Goal: Task Accomplishment & Management: Use online tool/utility

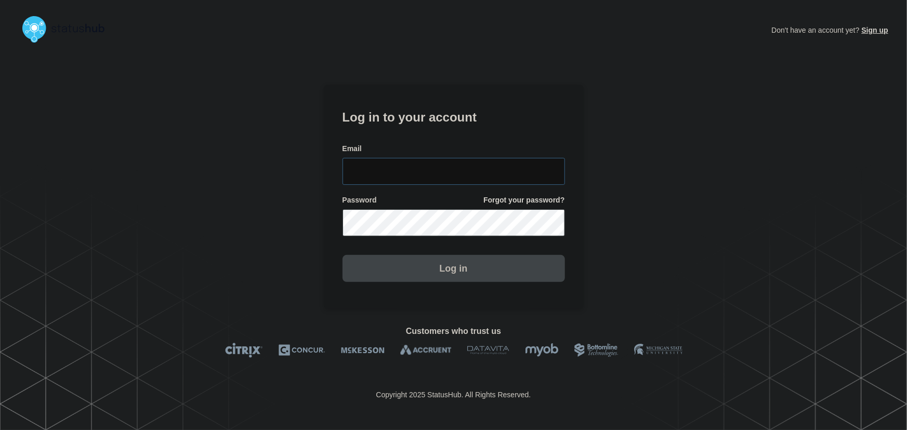
type input "tyler.wolkey@conexon.us"
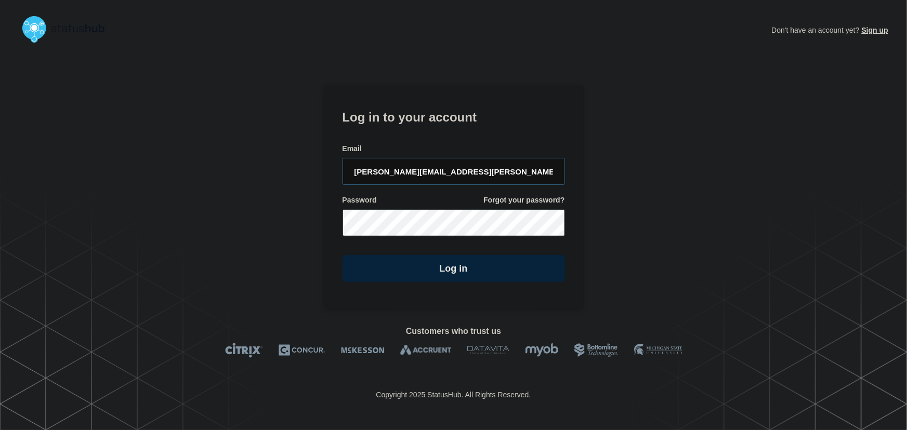
drag, startPoint x: 471, startPoint y: 169, endPoint x: 415, endPoint y: 107, distance: 83.9
click at [471, 169] on input "tyler.wolkey@conexon.us" at bounding box center [453, 171] width 222 height 27
click at [414, 107] on h1 "Log in to your account" at bounding box center [453, 116] width 222 height 19
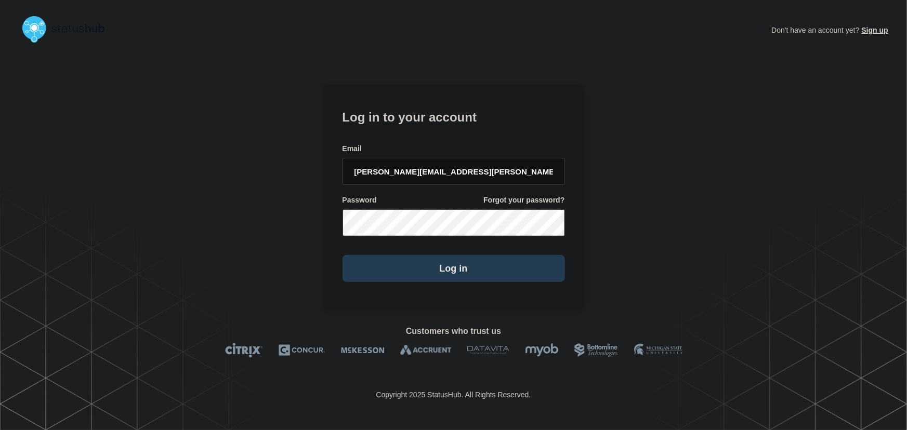
click at [474, 279] on button "Log in" at bounding box center [453, 268] width 222 height 27
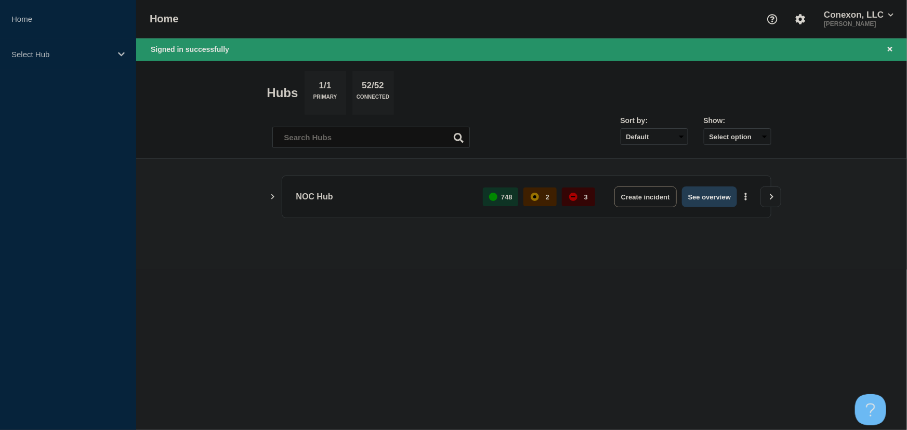
click at [717, 198] on button "See overview" at bounding box center [709, 197] width 55 height 21
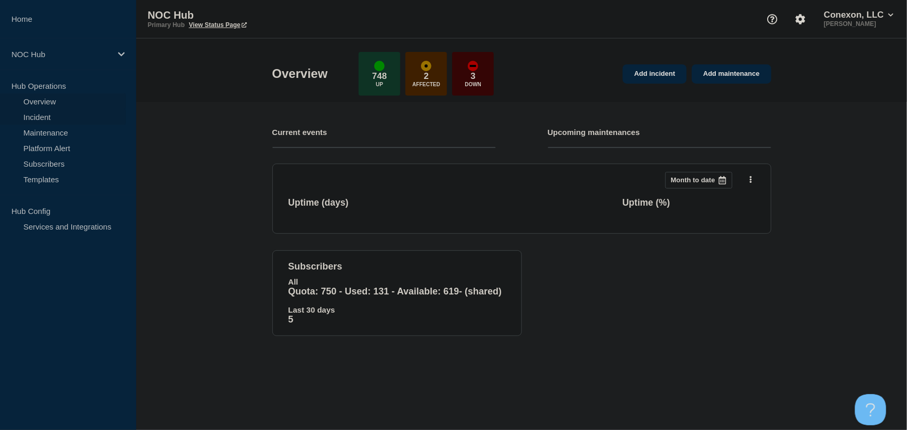
click at [30, 118] on link "Incident" at bounding box center [63, 117] width 126 height 16
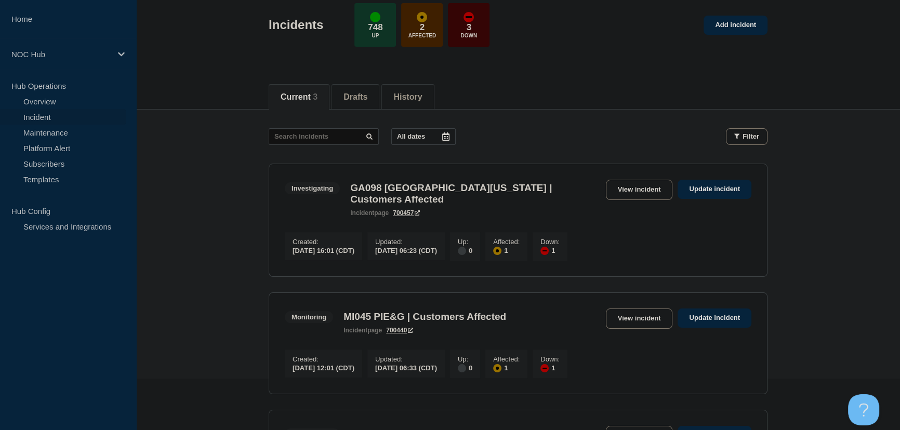
scroll to position [189, 0]
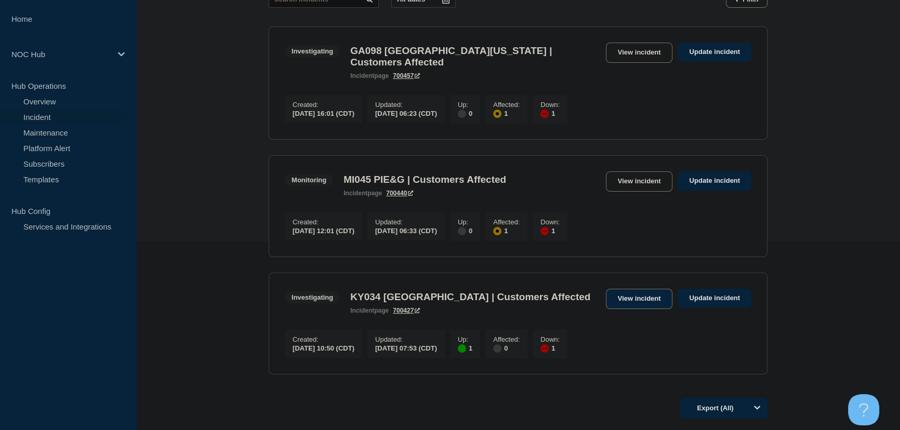
click at [620, 295] on link "View incident" at bounding box center [639, 299] width 67 height 20
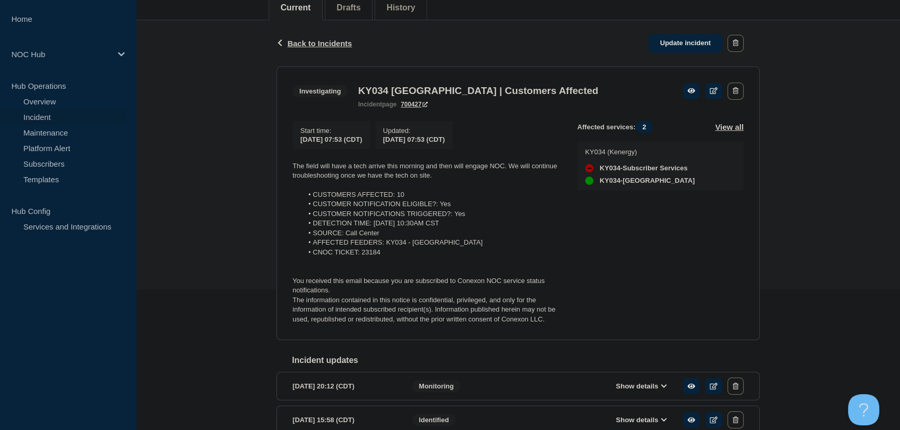
scroll to position [141, 0]
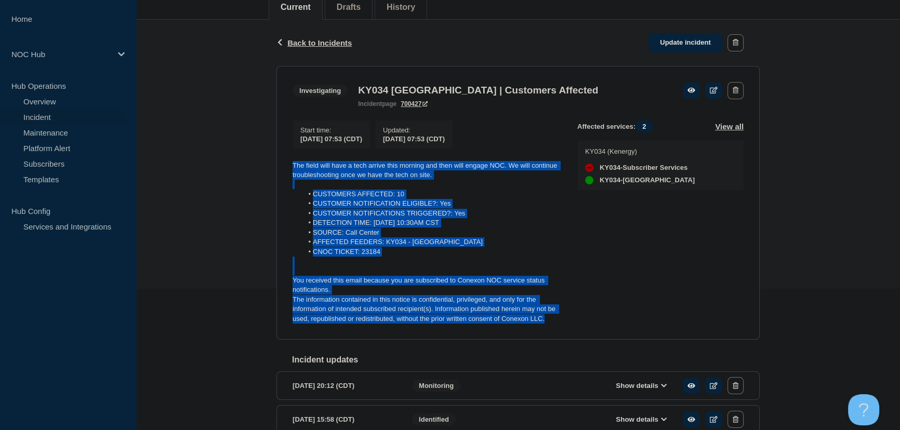
drag, startPoint x: 555, startPoint y: 322, endPoint x: 285, endPoint y: 158, distance: 315.9
click at [285, 158] on section "Investigating KY034 [GEOGRAPHIC_DATA] | Customers Affected incident page 700427…" at bounding box center [517, 203] width 483 height 274
copy div "The field will have a tech arrive this morning and then will engage NOC. We wil…"
click at [671, 42] on link "Update incident" at bounding box center [686, 42] width 74 height 19
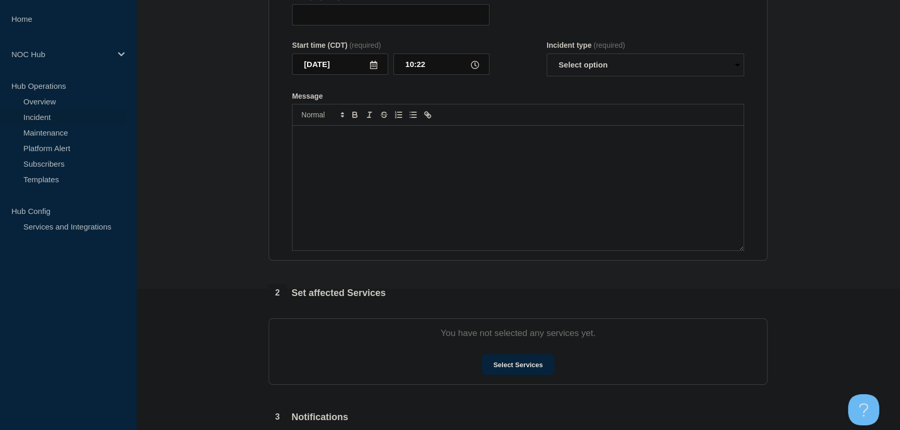
type input "KY034 [GEOGRAPHIC_DATA] | Customers Affected"
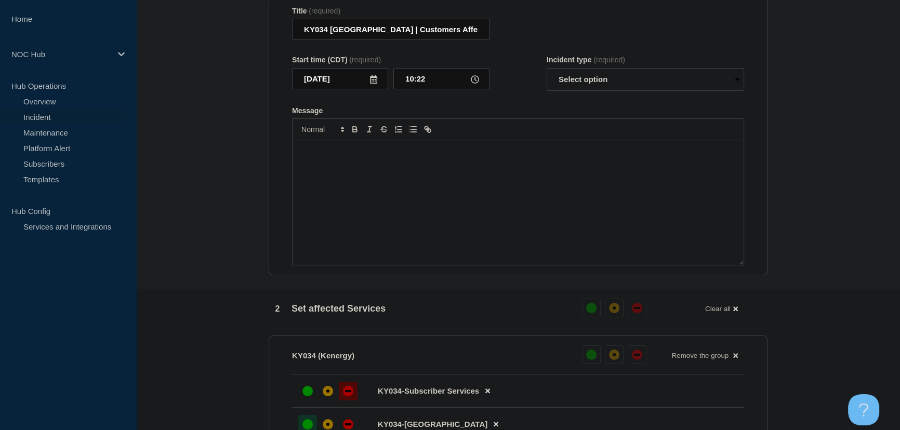
click at [470, 177] on div "Message" at bounding box center [518, 202] width 451 height 125
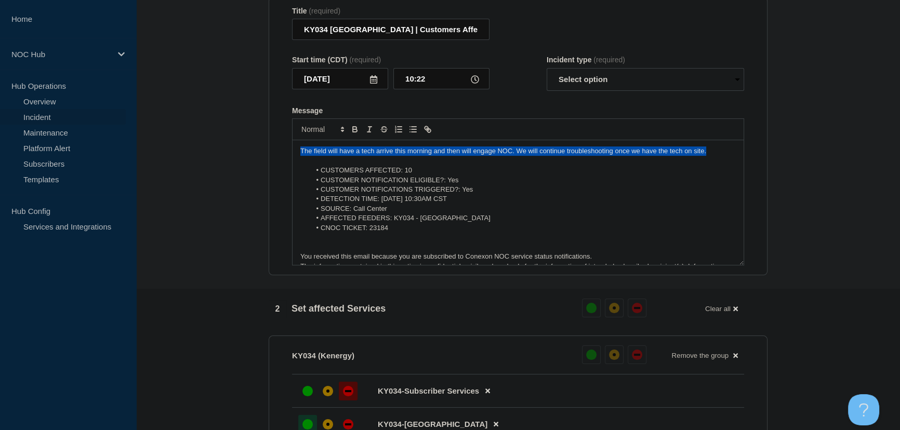
drag, startPoint x: 707, startPoint y: 154, endPoint x: 284, endPoint y: 154, distance: 423.0
click at [284, 154] on section "Title (required) KY034 [GEOGRAPHIC_DATA] | Customers Affected Start time (CDT) …" at bounding box center [518, 136] width 499 height 279
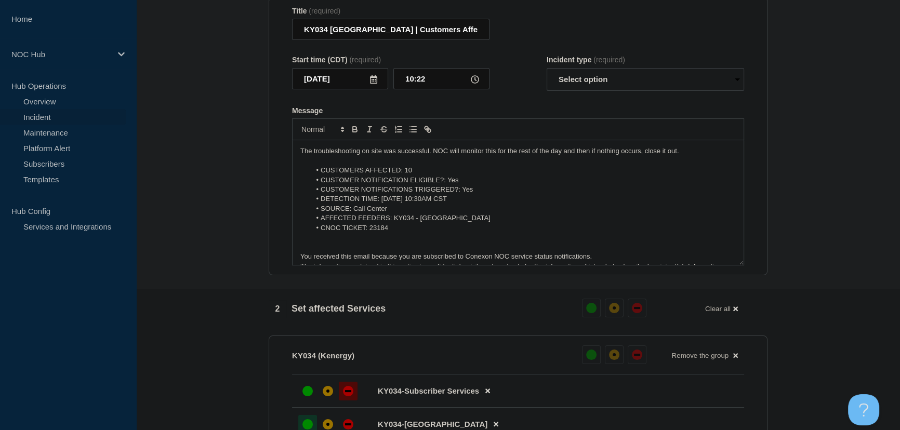
click at [538, 156] on p "The troubleshooting on site was successful. NOC will monitor this for the rest …" at bounding box center [517, 151] width 435 height 9
click at [435, 156] on p "The troubleshooting on site was successful. NOC will monitor this for the rest …" at bounding box center [517, 151] width 435 height 9
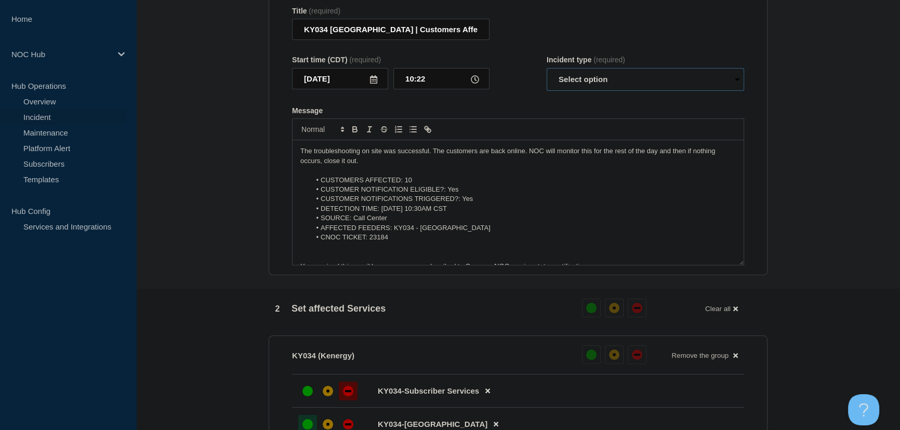
click at [591, 84] on select "Select option Investigating Identified Monitoring Resolved" at bounding box center [645, 79] width 197 height 23
select select "monitoring"
click at [547, 73] on select "Select option Investigating Identified Monitoring Resolved" at bounding box center [645, 79] width 197 height 23
click at [523, 108] on form "Title (required) KY034 [GEOGRAPHIC_DATA] | Customers Affected Start time (CDT) …" at bounding box center [518, 136] width 452 height 259
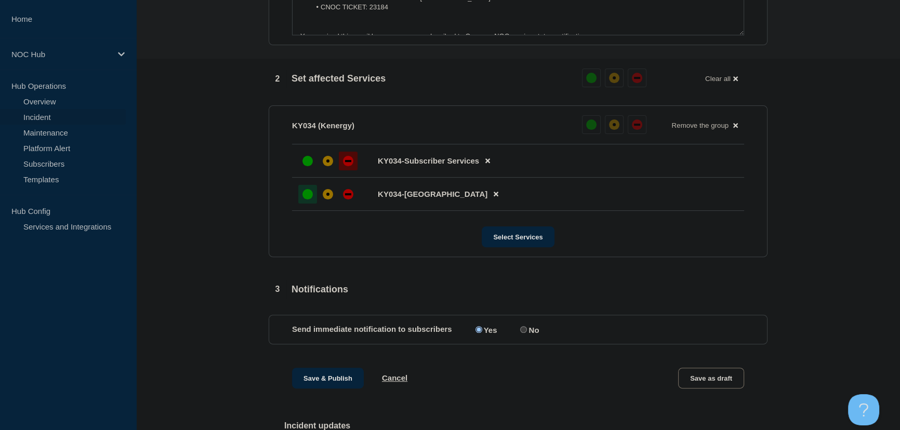
scroll to position [360, 0]
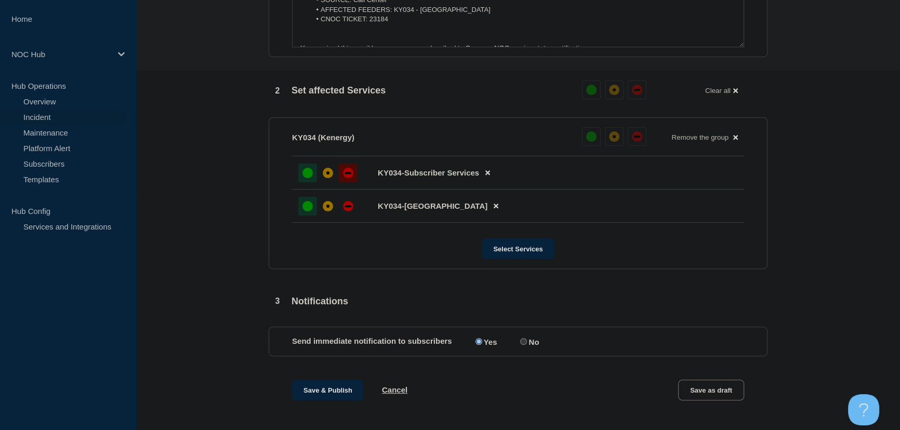
click at [305, 182] on div at bounding box center [307, 173] width 19 height 19
click at [218, 188] on section "1 Provide details Title (required) KY034 [GEOGRAPHIC_DATA] | Customers Affected…" at bounding box center [518, 195] width 764 height 902
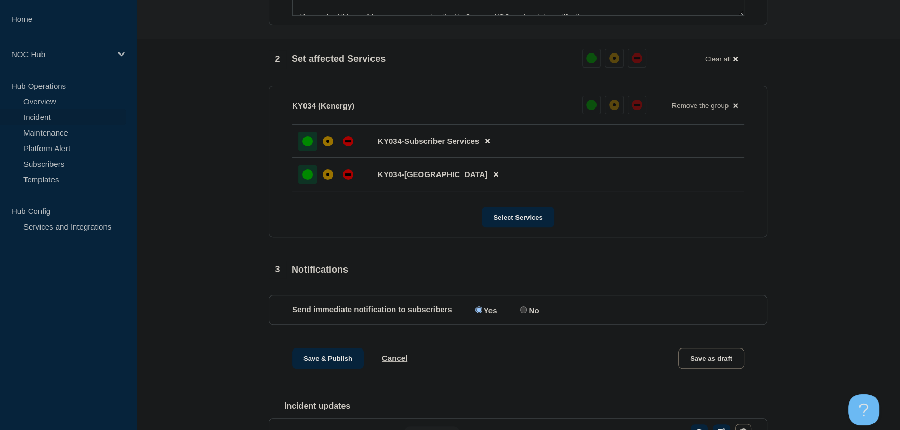
scroll to position [596, 0]
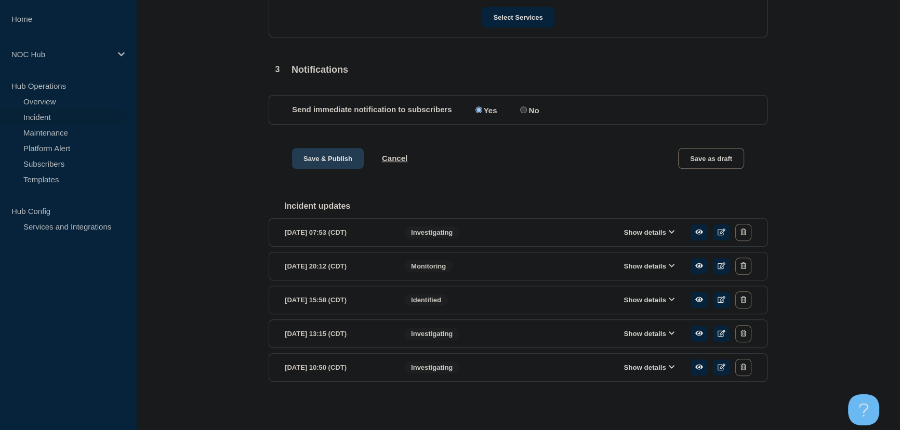
click at [307, 155] on button "Save & Publish" at bounding box center [328, 158] width 72 height 21
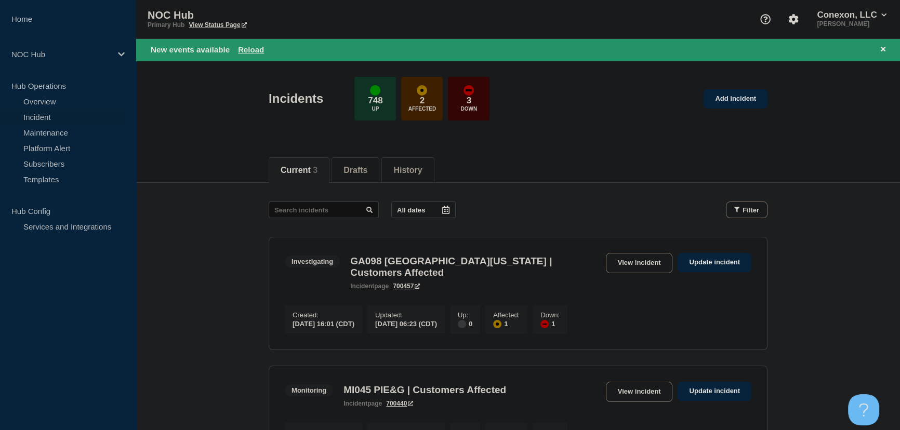
click at [233, 162] on div "Current 3 Drafts History" at bounding box center [518, 165] width 764 height 36
click at [634, 267] on link "View incident" at bounding box center [639, 263] width 67 height 20
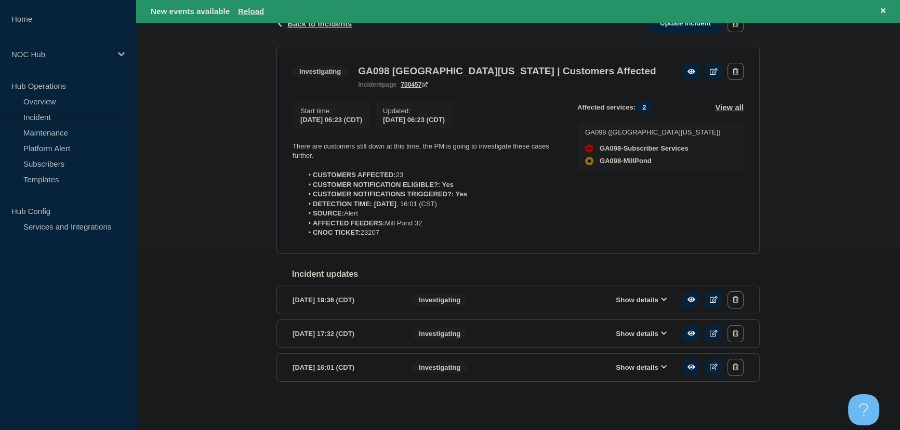
scroll to position [186, 0]
drag, startPoint x: 401, startPoint y: 239, endPoint x: 291, endPoint y: 147, distance: 143.5
click at [291, 147] on section "Investigating GA098 [GEOGRAPHIC_DATA][US_STATE] | Customers Affected incident p…" at bounding box center [517, 150] width 483 height 207
copy div "There are customers still down at this time, the PM is going to investigate the…"
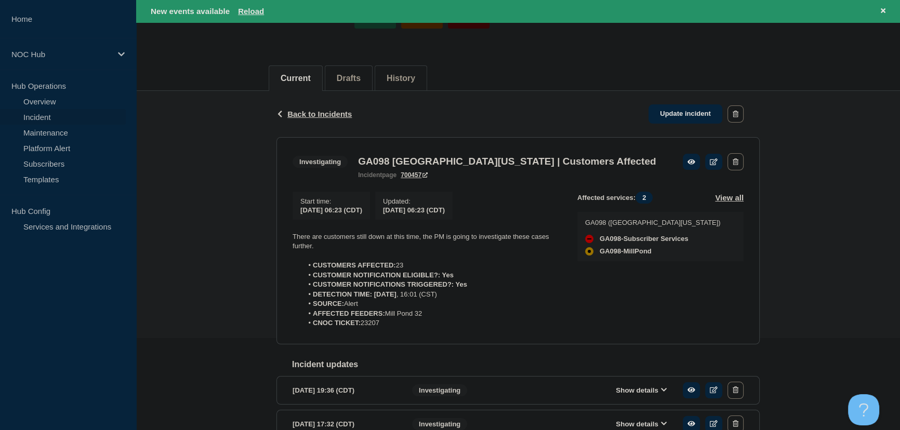
scroll to position [91, 0]
click at [673, 116] on link "Update incident" at bounding box center [686, 114] width 74 height 19
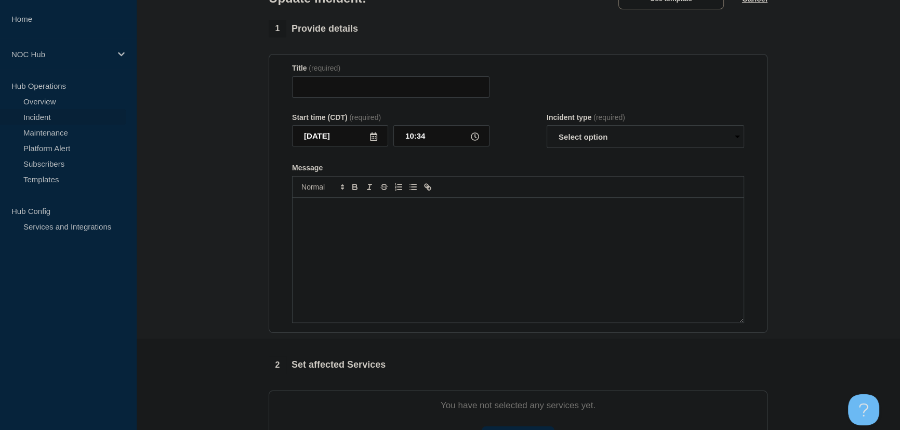
type input "GA098 [GEOGRAPHIC_DATA][US_STATE] | Customers Affected"
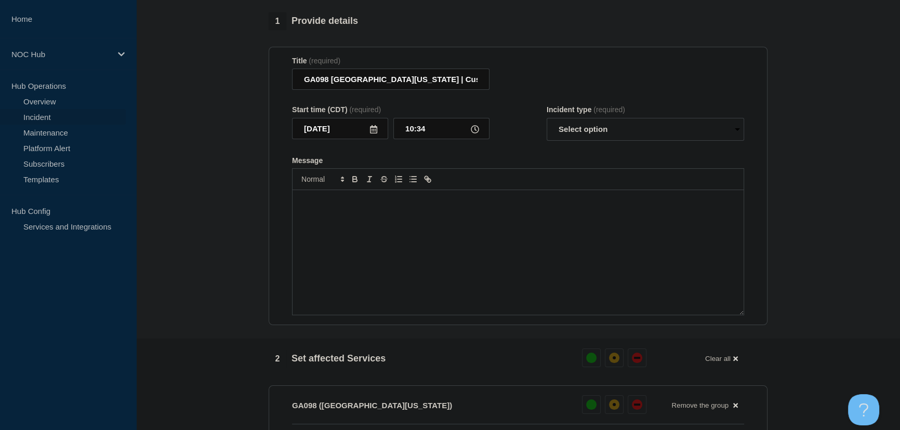
click at [439, 237] on div "Message" at bounding box center [518, 252] width 451 height 125
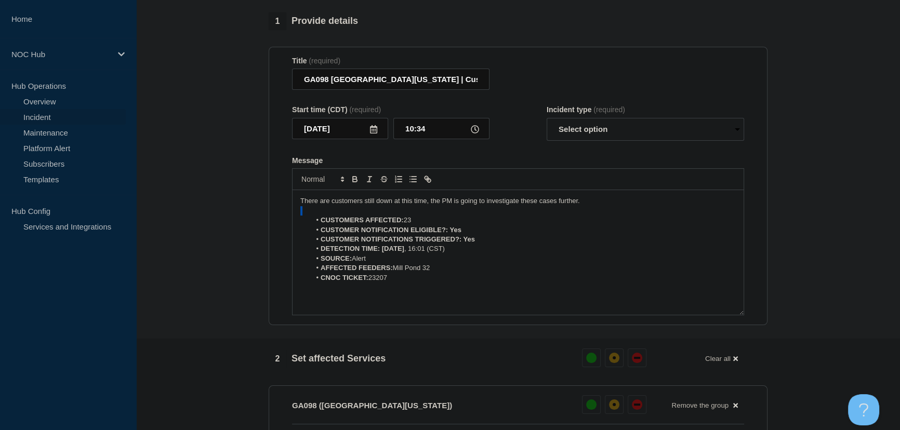
drag, startPoint x: 592, startPoint y: 207, endPoint x: 233, endPoint y: 215, distance: 359.7
drag, startPoint x: 582, startPoint y: 206, endPoint x: 314, endPoint y: 211, distance: 267.7
click at [314, 206] on p "There are customers still down at this time, the PM is going to investigate the…" at bounding box center [517, 200] width 435 height 9
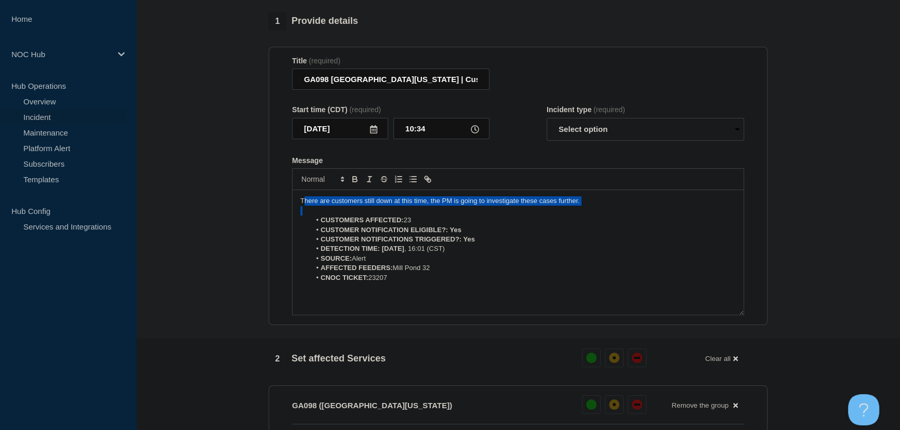
drag, startPoint x: 302, startPoint y: 211, endPoint x: 608, endPoint y: 221, distance: 305.7
click at [608, 221] on div "There are customers still down at this time, the PM is going to investigate the…" at bounding box center [518, 252] width 451 height 125
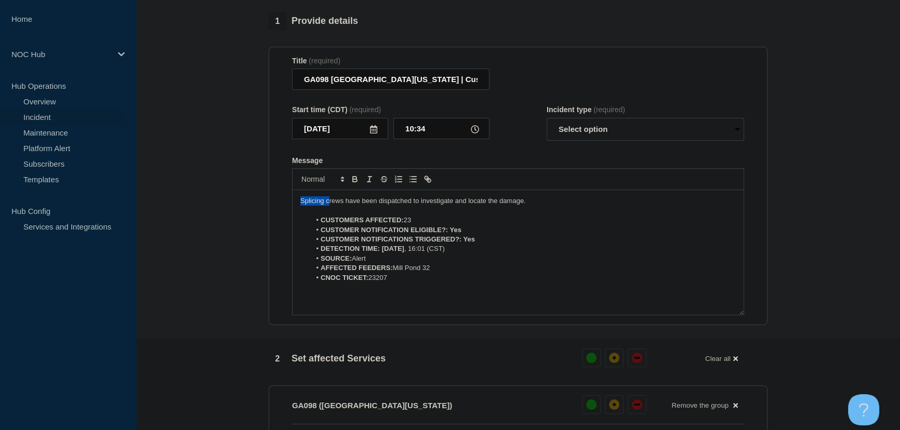
drag, startPoint x: 327, startPoint y: 209, endPoint x: 287, endPoint y: 210, distance: 40.0
click at [287, 210] on section "Title (required) GA098 [GEOGRAPHIC_DATA][US_STATE] | Customers Affected Start t…" at bounding box center [518, 186] width 499 height 279
click at [518, 206] on p "Crews have been dispatched to investigate and locate the damage." at bounding box center [517, 200] width 435 height 9
click at [598, 130] on select "Select option Investigating Identified Monitoring Resolved" at bounding box center [645, 129] width 197 height 23
select select "investigating"
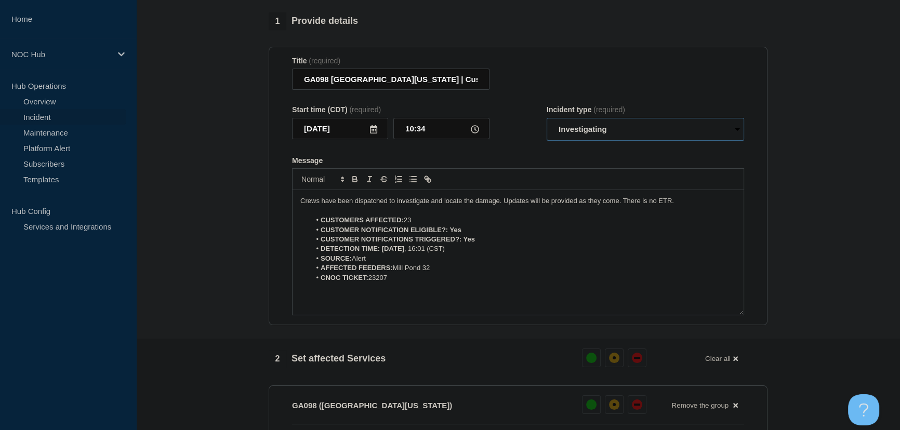
click at [547, 124] on select "Select option Investigating Identified Monitoring Resolved" at bounding box center [645, 129] width 197 height 23
click at [532, 154] on form "Title (required) GA098 [GEOGRAPHIC_DATA][US_STATE] | Customers Affected Start t…" at bounding box center [518, 186] width 452 height 259
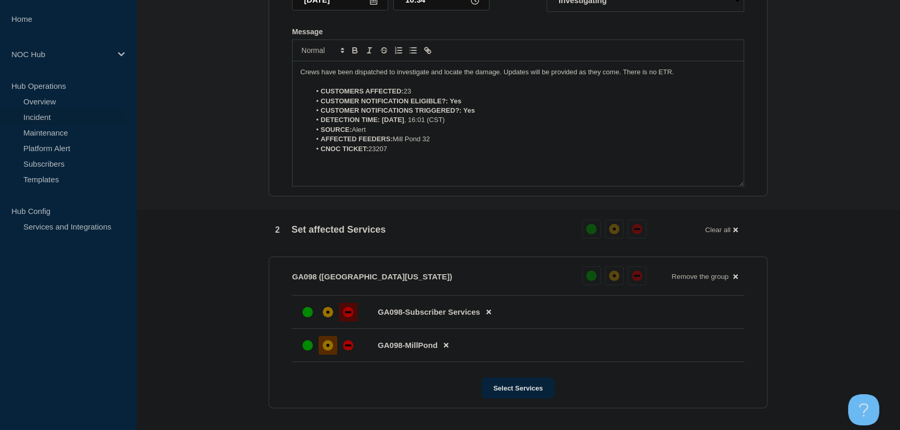
scroll to position [91, 0]
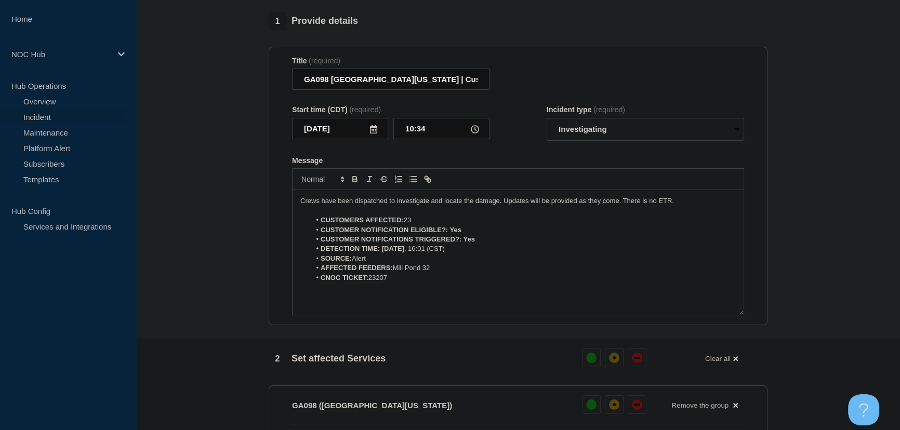
click at [322, 305] on div "Crews have been dispatched to investigate and locate the damage. Updates will b…" at bounding box center [518, 252] width 451 height 125
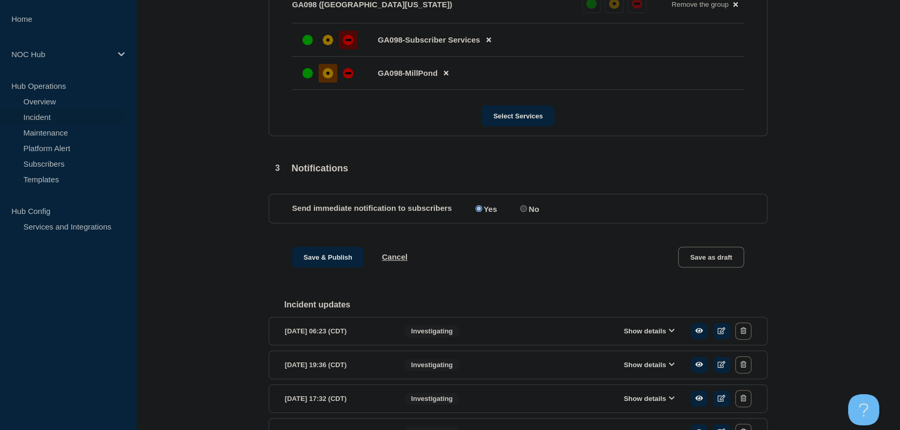
scroll to position [517, 0]
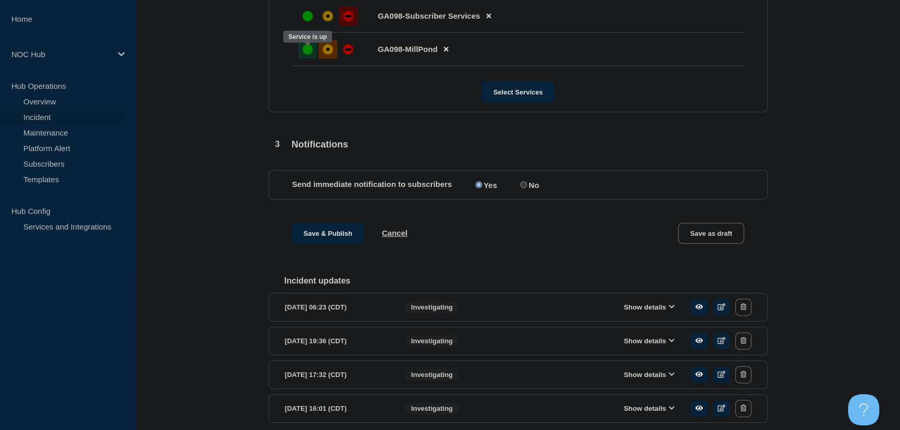
click at [305, 59] on div at bounding box center [307, 49] width 19 height 19
click at [327, 59] on div at bounding box center [328, 49] width 19 height 19
click at [327, 233] on button "Save & Publish" at bounding box center [328, 233] width 72 height 21
